Goal: Information Seeking & Learning: Learn about a topic

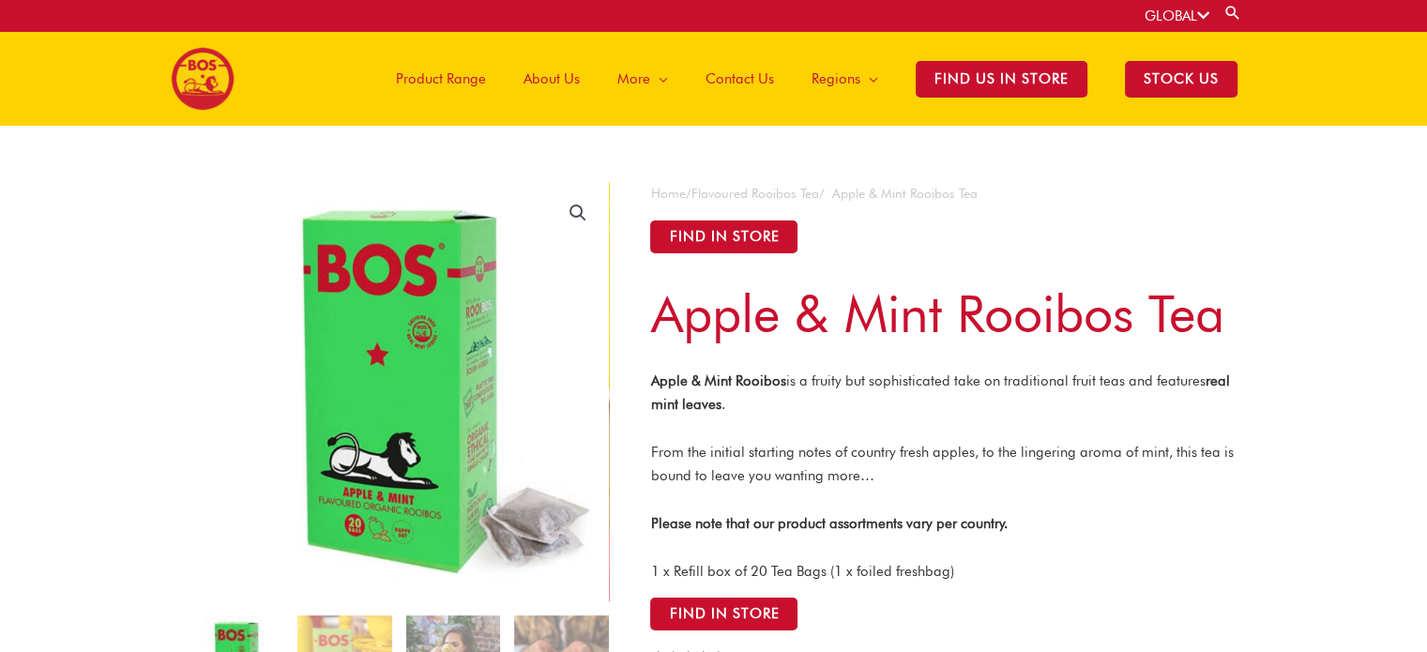
click at [766, 401] on strong "real mint leaves" at bounding box center [939, 392] width 579 height 40
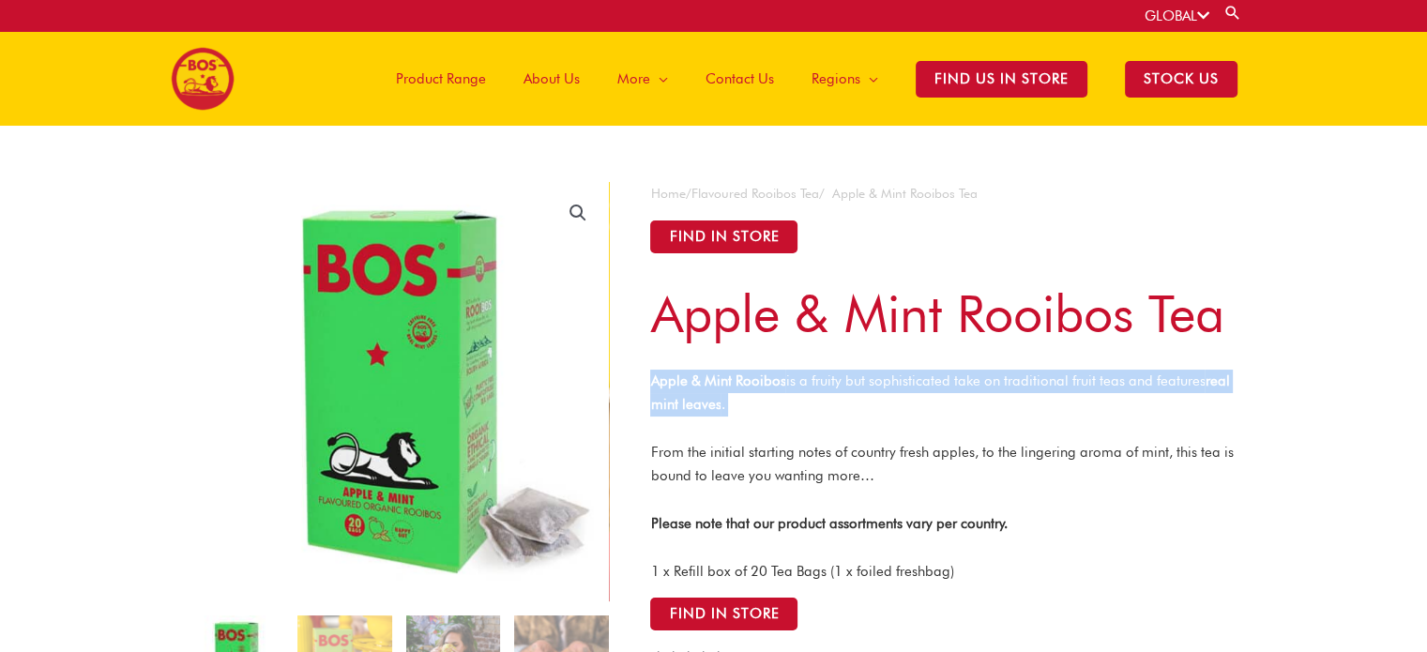
click at [766, 401] on strong "real mint leaves" at bounding box center [939, 392] width 579 height 40
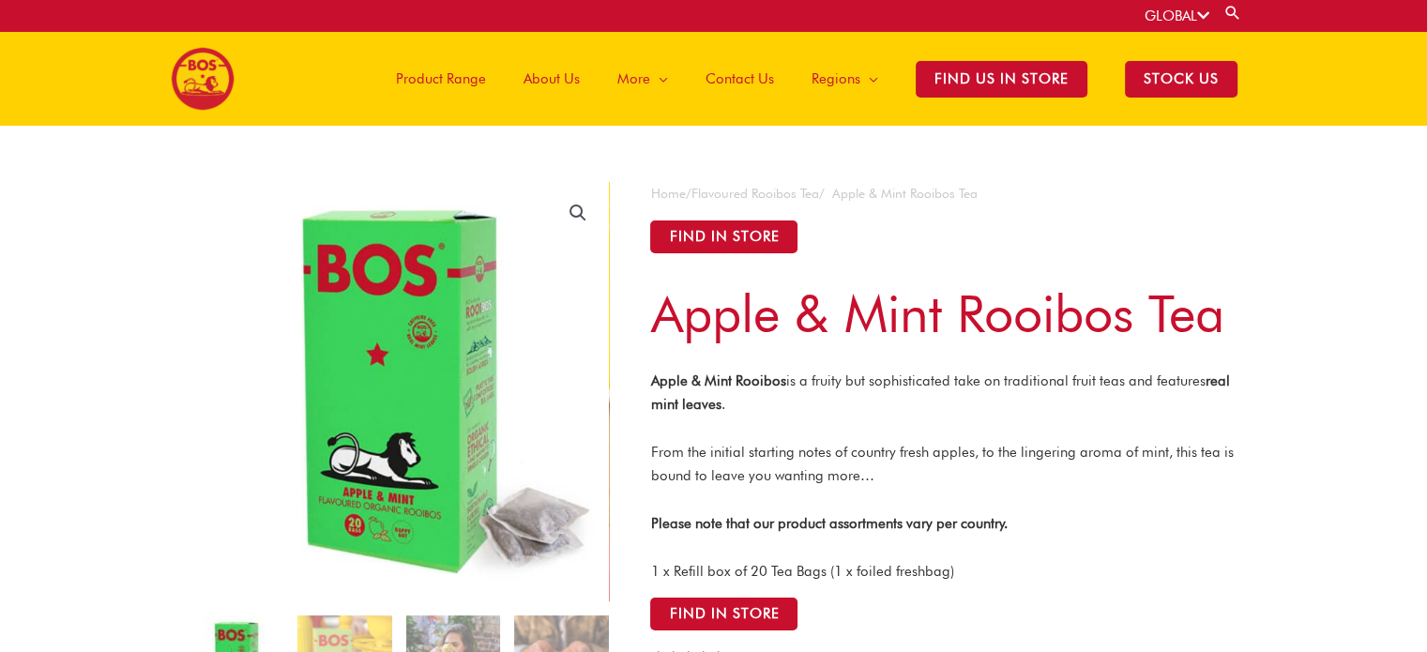
click at [1071, 473] on p "From the initial starting notes of country fresh apples, to the lingering aroma…" at bounding box center [943, 464] width 587 height 47
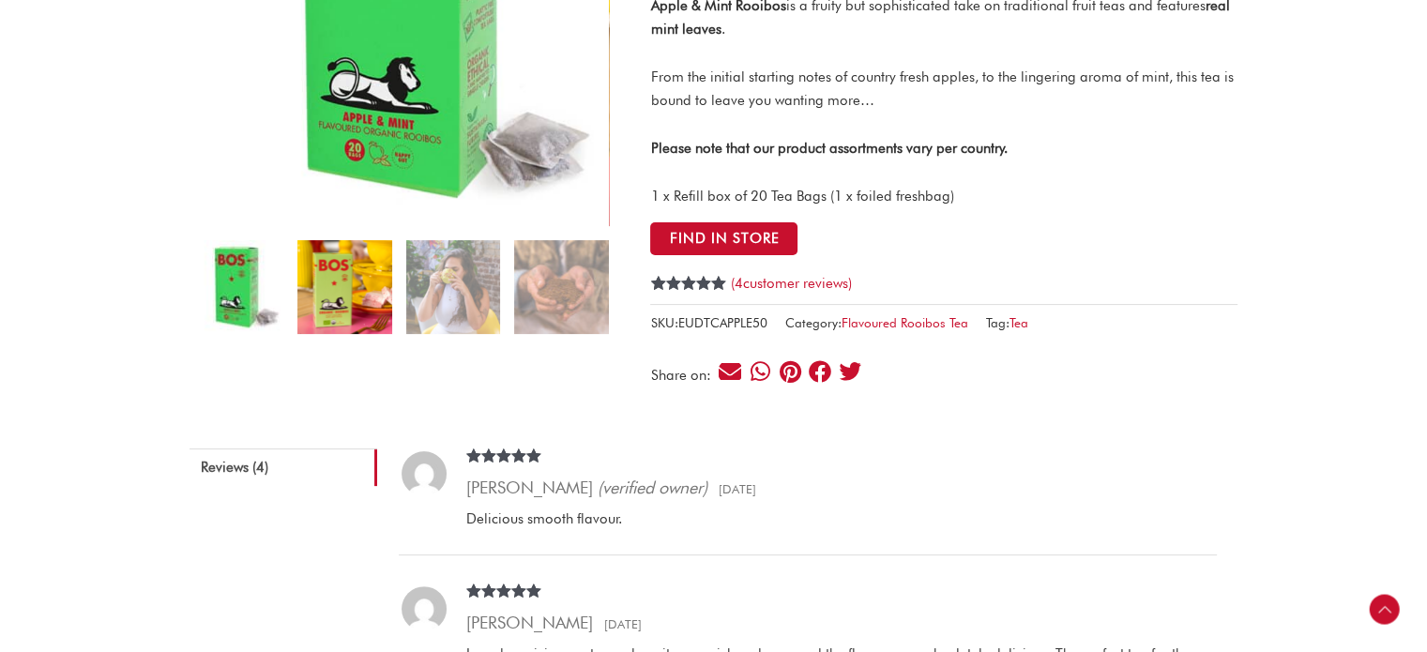
click at [370, 288] on img at bounding box center [344, 287] width 94 height 94
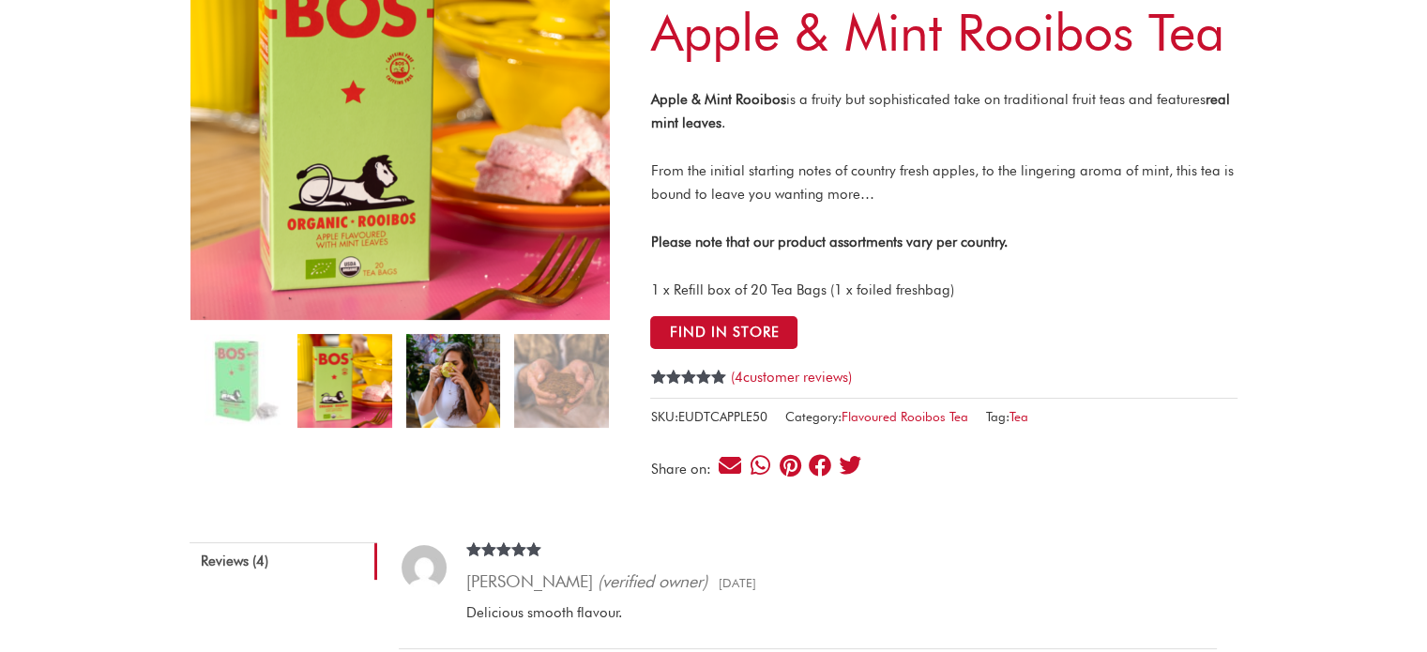
click at [473, 401] on img at bounding box center [453, 381] width 94 height 94
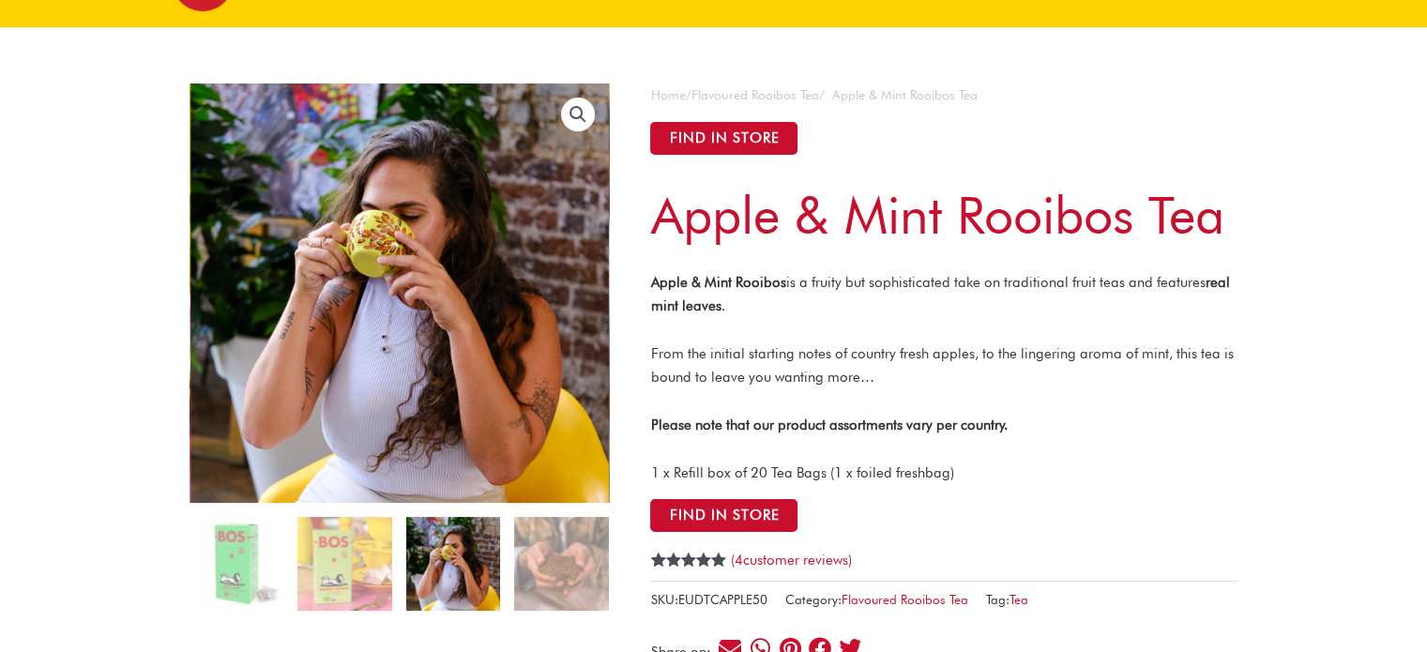
scroll to position [94, 0]
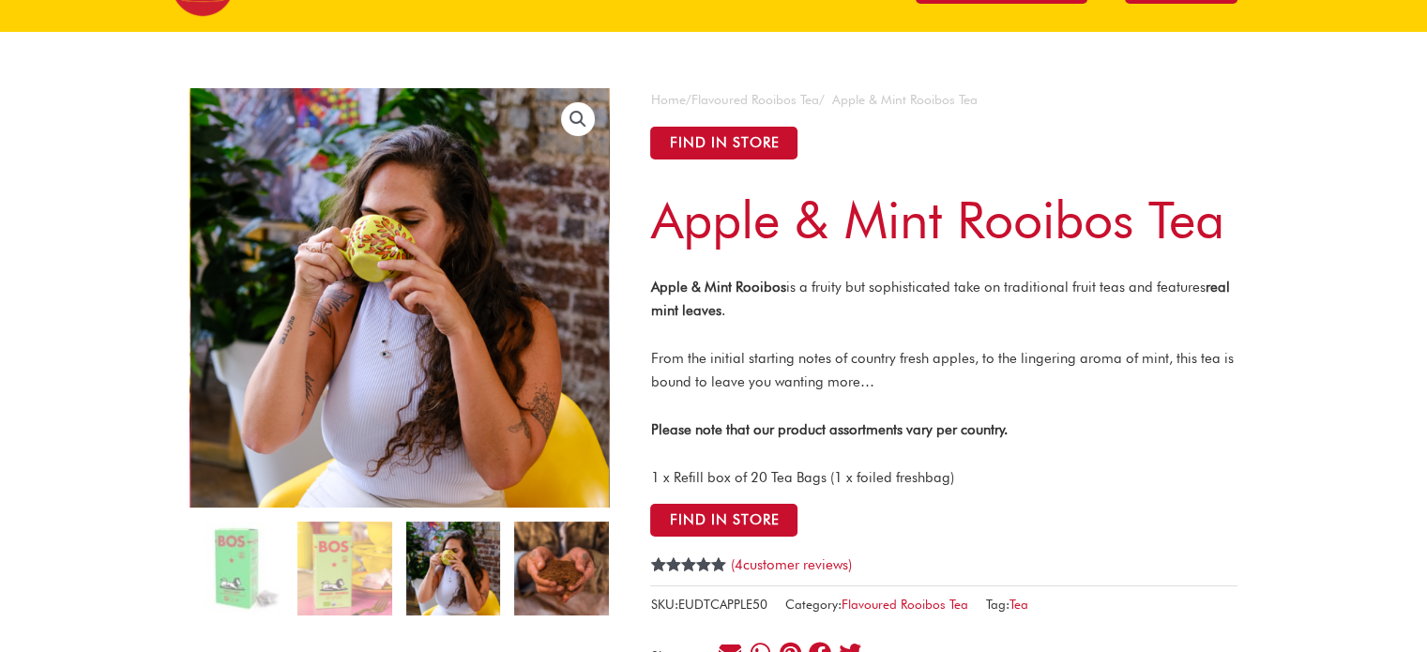
click at [570, 583] on img at bounding box center [561, 569] width 94 height 94
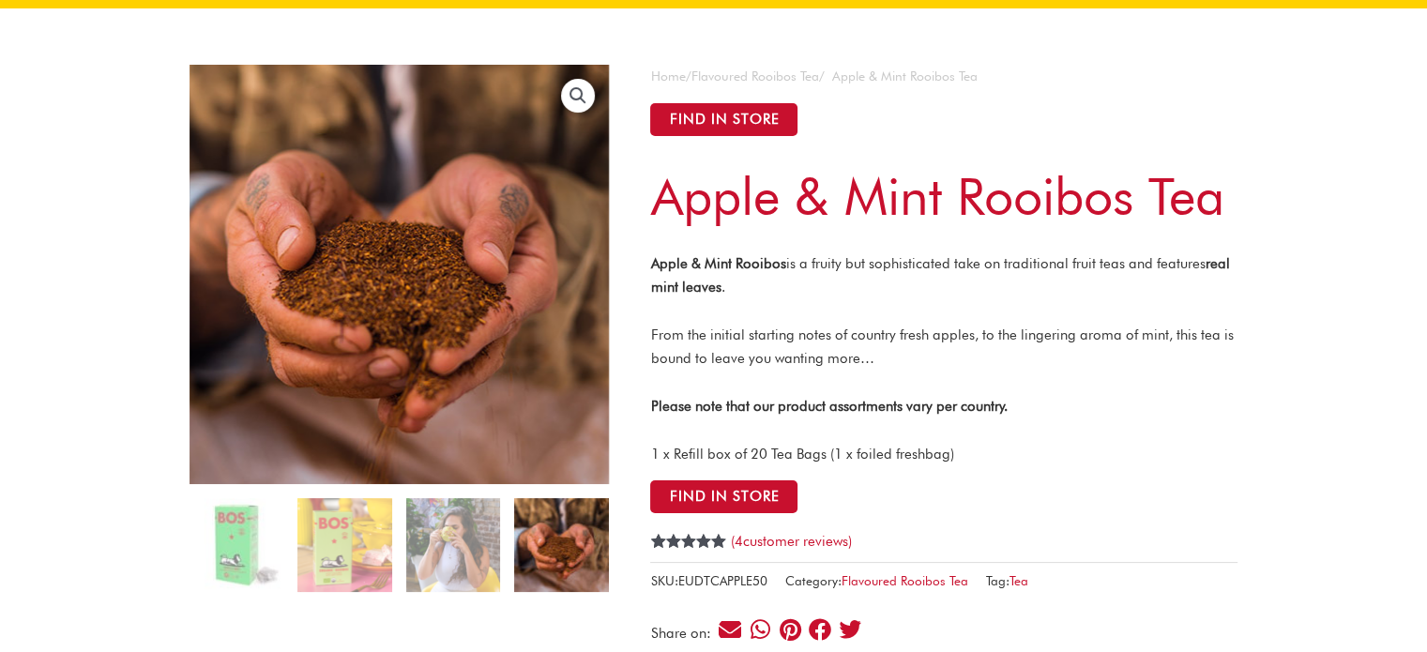
scroll to position [469, 0]
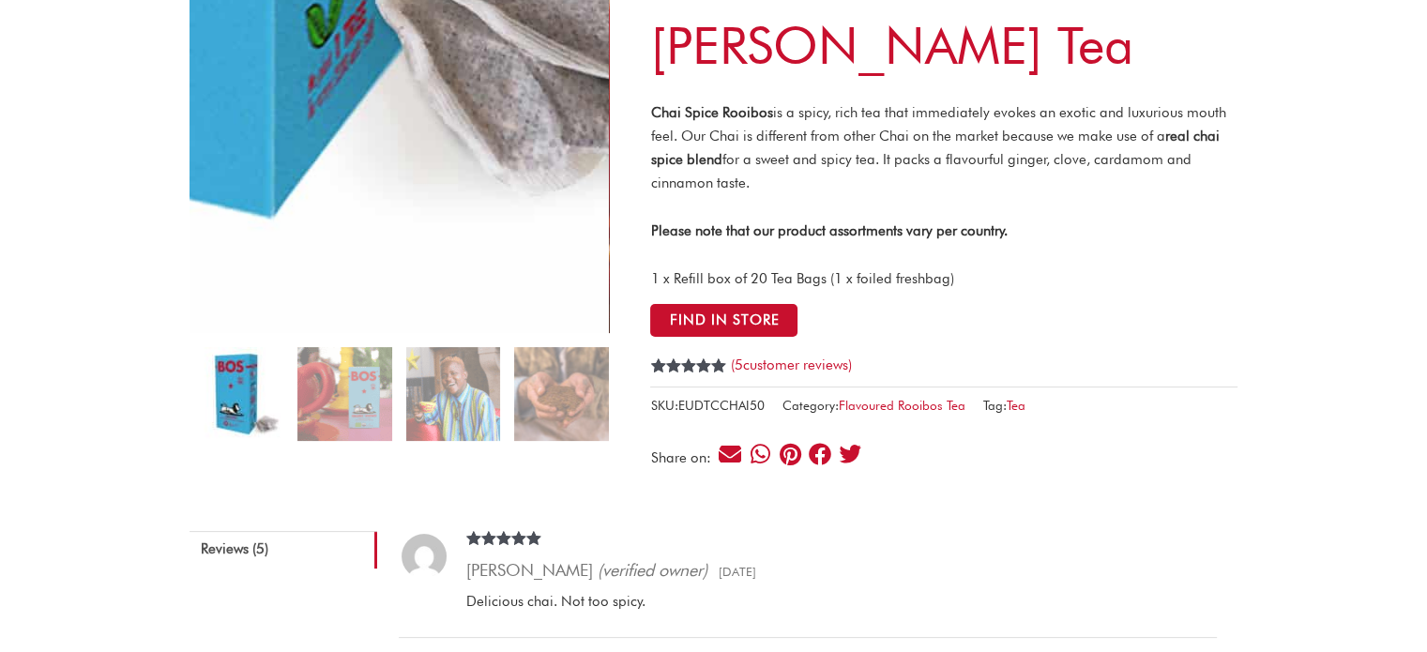
scroll to position [188, 0]
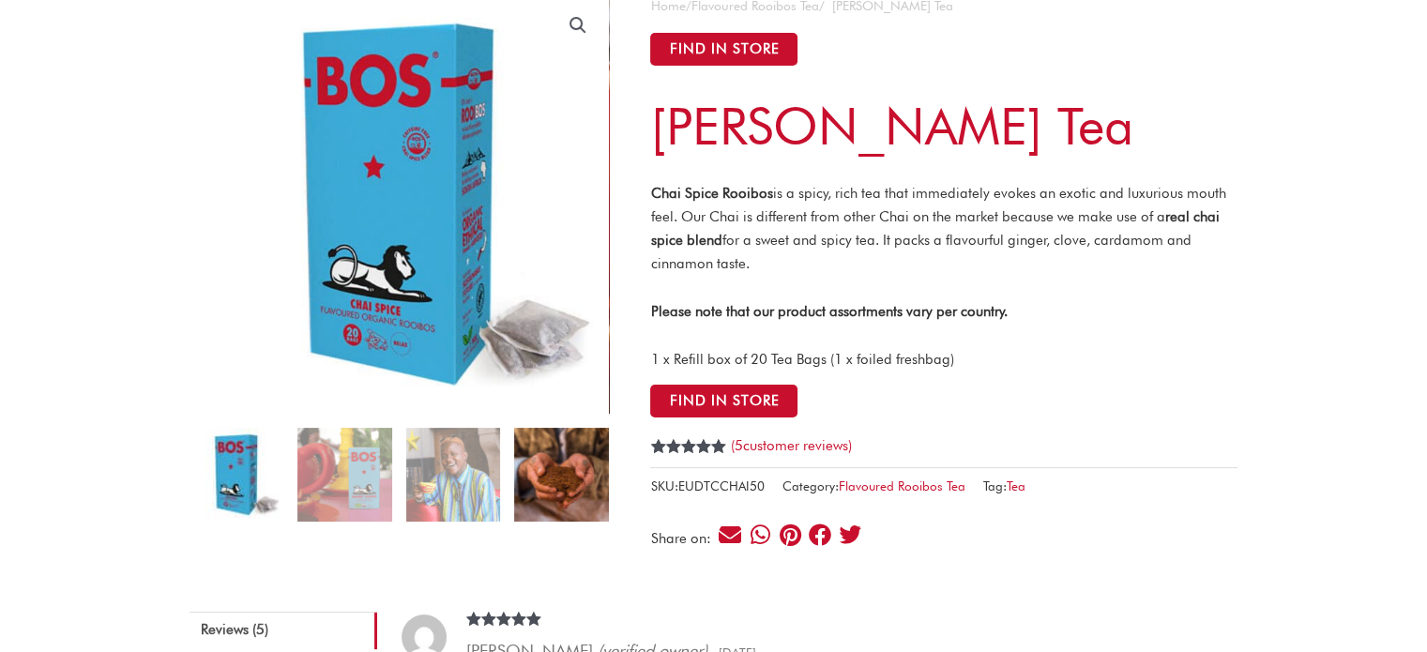
click at [581, 476] on img at bounding box center [561, 475] width 94 height 94
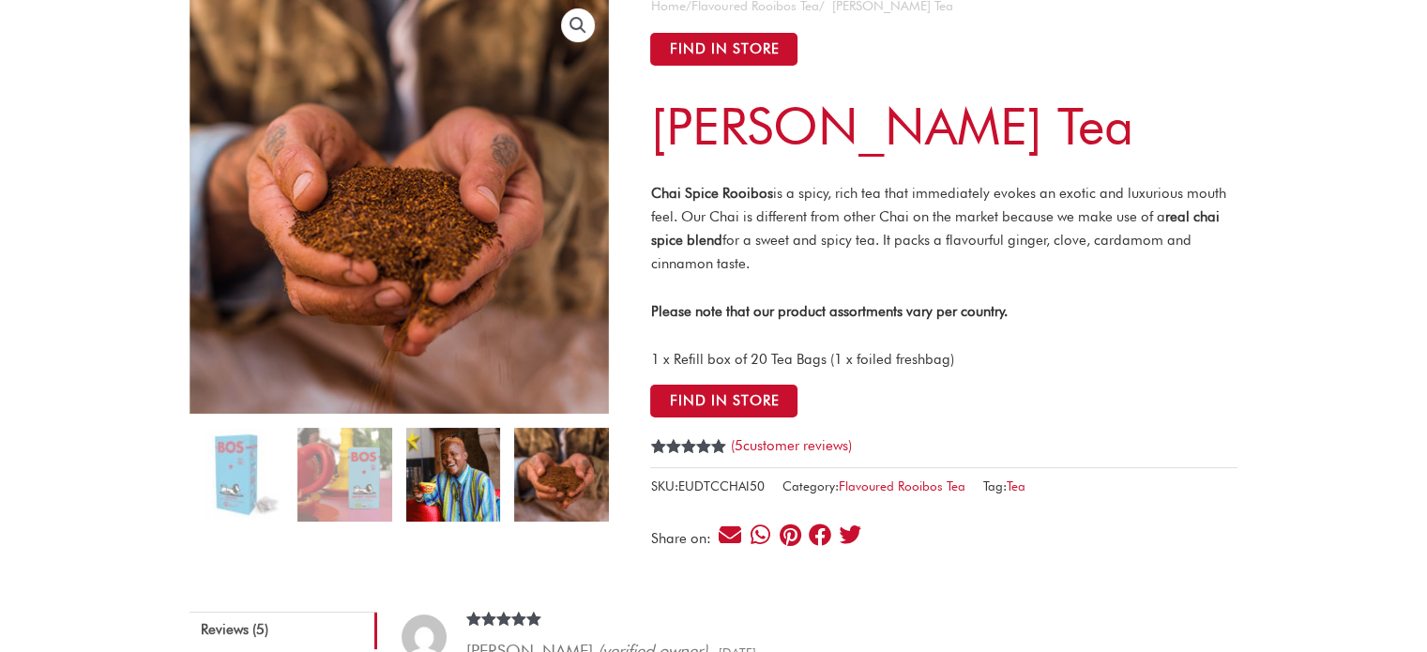
click at [459, 461] on img at bounding box center [453, 475] width 94 height 94
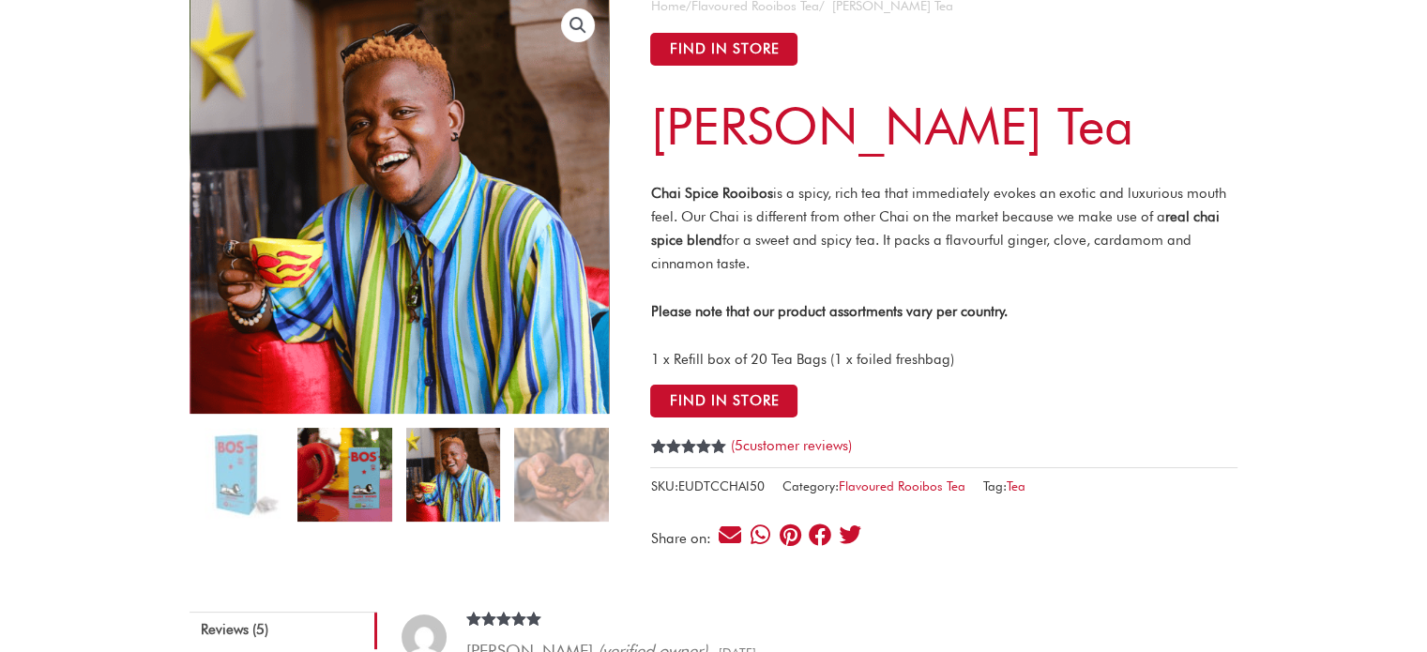
click at [367, 443] on img at bounding box center [344, 475] width 94 height 94
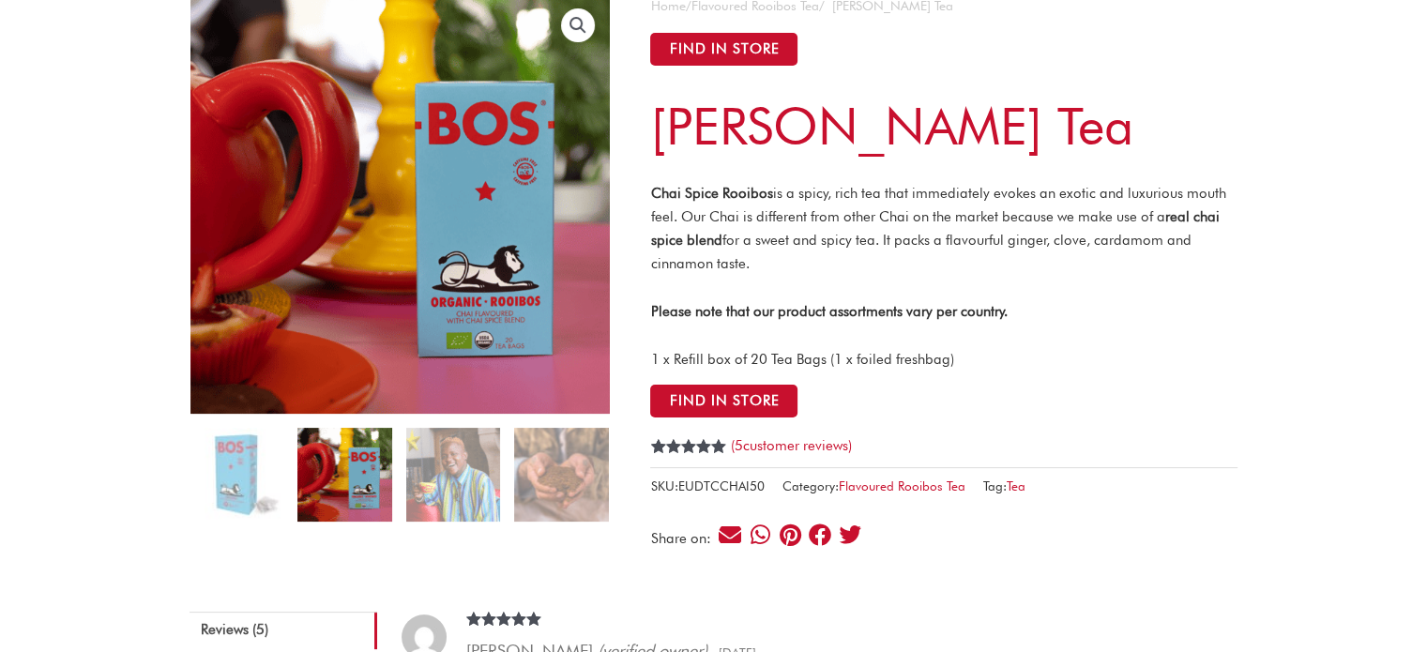
click at [291, 447] on ol at bounding box center [398, 482] width 419 height 108
click at [280, 449] on img at bounding box center [236, 475] width 94 height 94
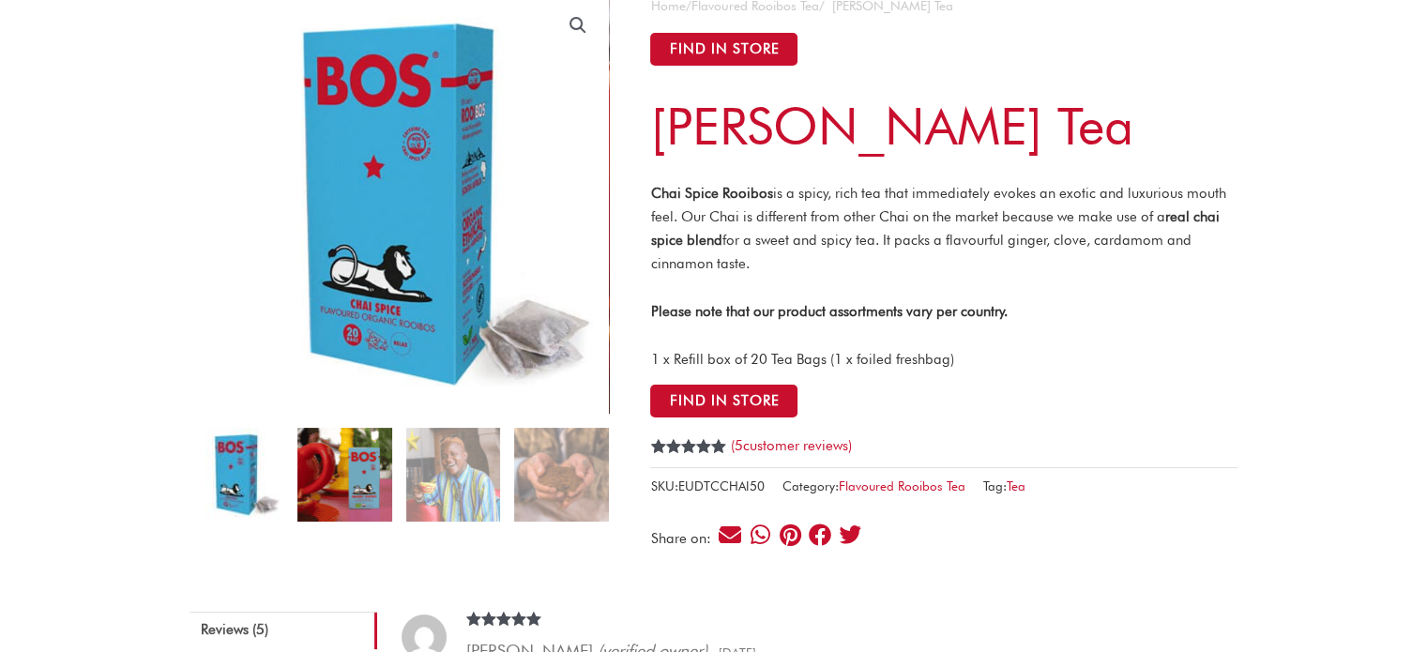
click at [342, 508] on img at bounding box center [344, 475] width 94 height 94
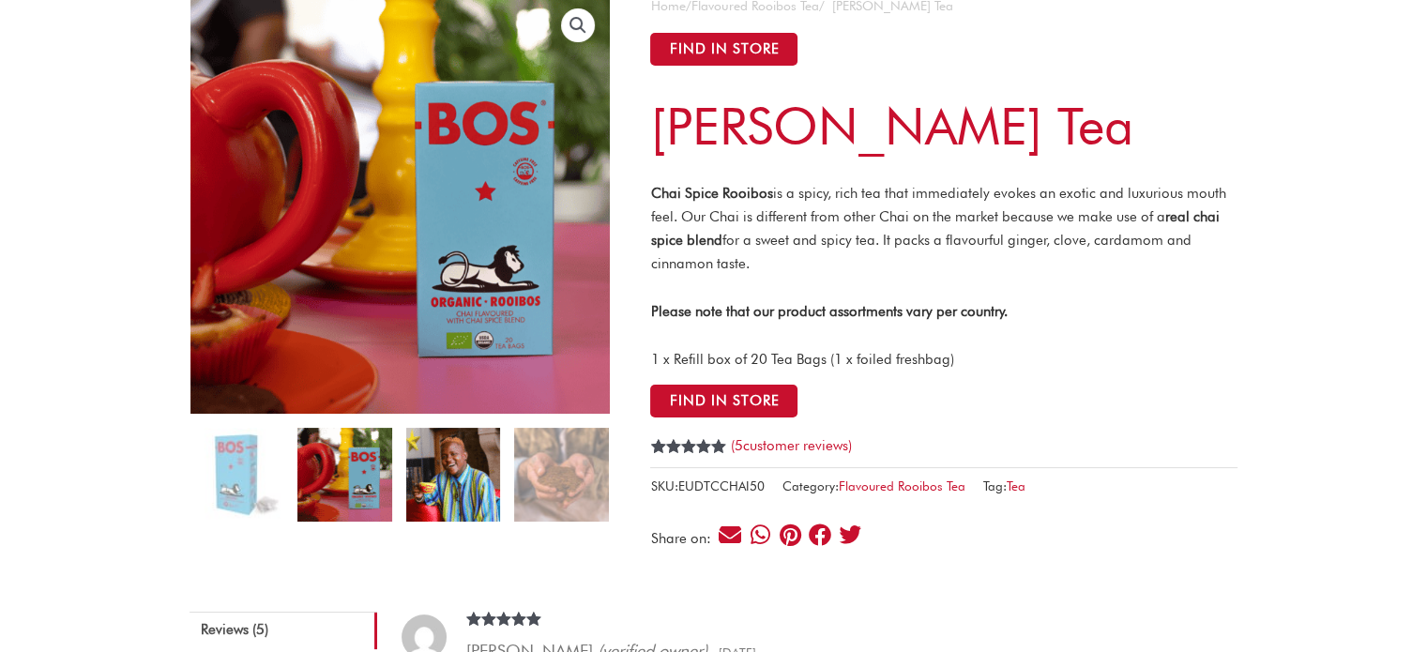
click at [442, 476] on img at bounding box center [453, 475] width 94 height 94
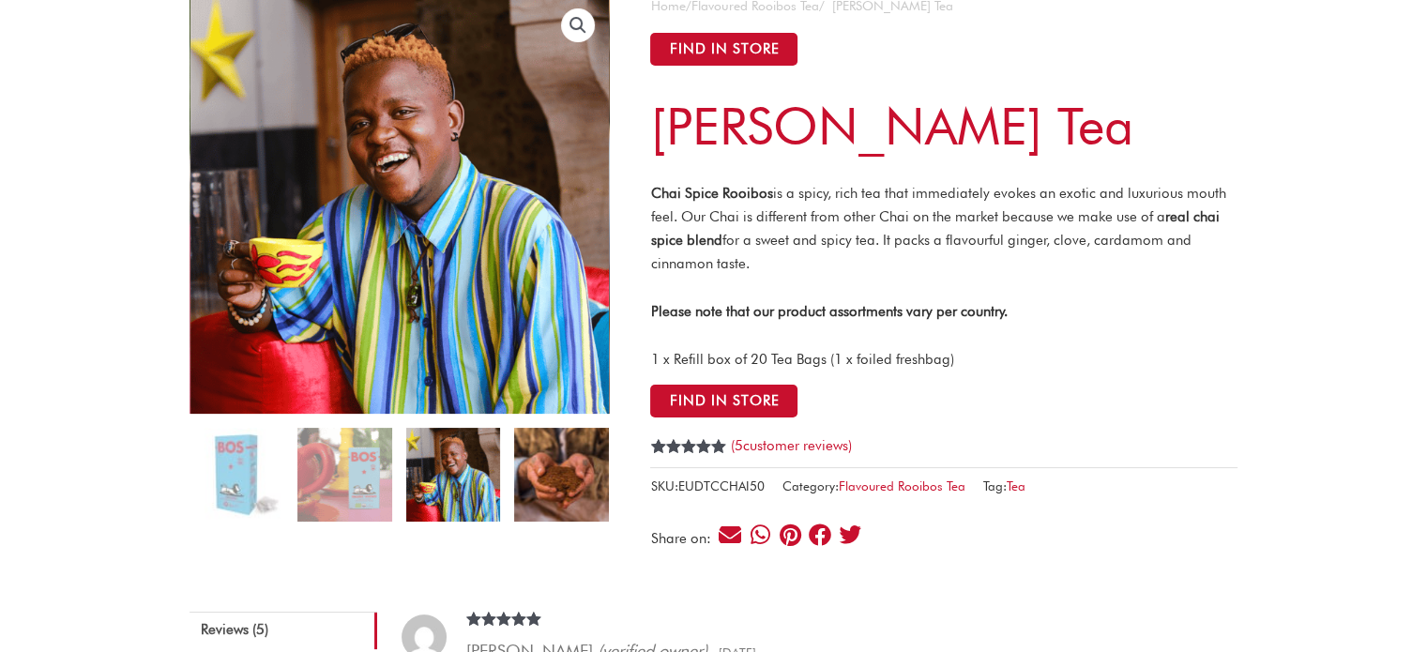
click at [578, 475] on img at bounding box center [561, 475] width 94 height 94
